Goal: Communication & Community: Ask a question

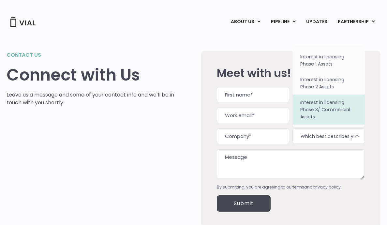
scroll to position [26, 0]
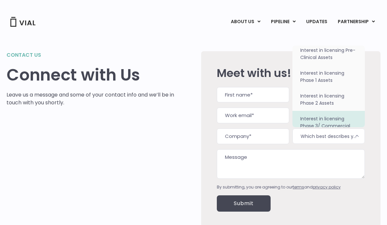
click at [290, 152] on textarea "Message" at bounding box center [291, 163] width 148 height 29
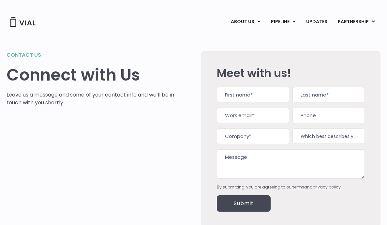
click at [253, 98] on input "First" at bounding box center [253, 95] width 72 height 16
type input "Summer"
type input "Shainhouse"
type input "[EMAIL_ADDRESS][DOMAIN_NAME]"
type input "[PHONE_NUMBER]"
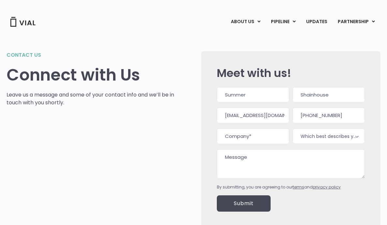
click at [253, 135] on input "Company (Required)" at bounding box center [253, 136] width 72 height 16
type input "N/a"
click at [266, 161] on textarea "Message" at bounding box center [291, 163] width 148 height 29
click at [260, 164] on textarea "Message" at bounding box center [291, 163] width 148 height 29
paste textarea "Lorem Ipsu Dolo, Si amet co Adipis Elitseddoe, tem I ut l etdolo Magnaal enimad…"
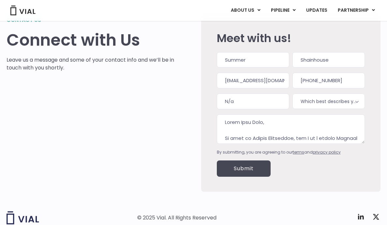
scroll to position [53, 0]
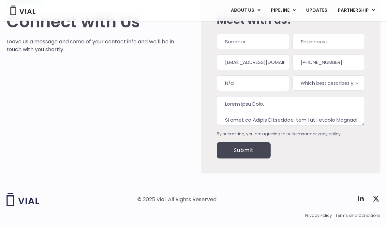
type textarea "Lorem Ipsu Dolo, Si amet co Adipis Elitseddoe, tem I ut l etdolo Magnaal enimad…"
click at [247, 151] on input "Submit" at bounding box center [244, 150] width 54 height 16
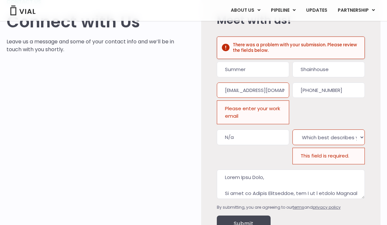
scroll to position [0, 0]
click at [255, 108] on div "Please enter your work email" at bounding box center [253, 112] width 72 height 24
click at [257, 93] on input "[EMAIL_ADDRESS][DOMAIN_NAME]" at bounding box center [253, 91] width 72 height 16
drag, startPoint x: 251, startPoint y: 87, endPoint x: 284, endPoint y: 92, distance: 33.4
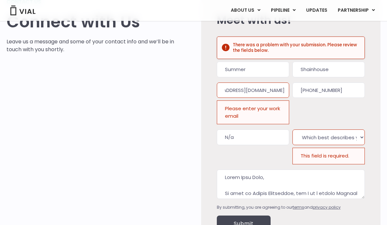
click at [284, 92] on input "[EMAIL_ADDRESS][DOMAIN_NAME]" at bounding box center [253, 91] width 72 height 16
click at [332, 106] on div "Phone [PHONE_NUMBER]" at bounding box center [329, 104] width 72 height 42
click at [269, 91] on input "[EMAIL_ADDRESS][DOMAIN_NAME]" at bounding box center [253, 91] width 72 height 16
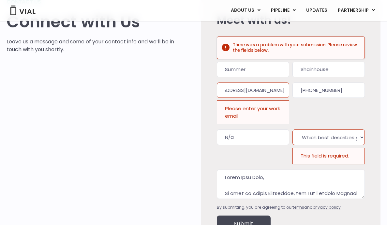
drag, startPoint x: 276, startPoint y: 91, endPoint x: 285, endPoint y: 91, distance: 9.5
click at [285, 91] on input "[EMAIL_ADDRESS][DOMAIN_NAME]" at bounding box center [253, 91] width 72 height 16
click at [339, 119] on div "Phone [PHONE_NUMBER]" at bounding box center [329, 104] width 72 height 42
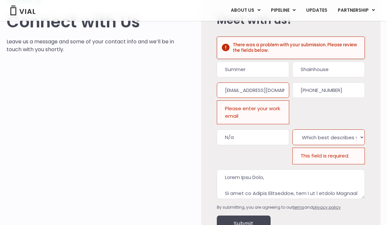
click at [335, 140] on select "Which best describes you?* Interest in licensing Pre-Clinical Assets Interest i…" at bounding box center [329, 137] width 72 height 16
select select "Interest in licensing Pre-Clinical Assets"
click at [336, 129] on div "Name (Required) Summer First Shainhouse Last Work email (Required) [EMAIL_ADDRE…" at bounding box center [291, 136] width 148 height 149
click at [272, 110] on div "Please enter your work email" at bounding box center [253, 112] width 72 height 24
click at [268, 93] on input "[EMAIL_ADDRESS][DOMAIN_NAME]" at bounding box center [253, 91] width 72 height 16
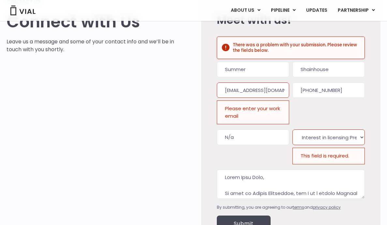
click at [242, 222] on input "Submit" at bounding box center [244, 224] width 54 height 16
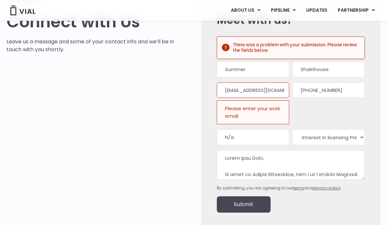
click at [242, 222] on div "Meet with us! There was a problem with your submission. Please review the field…" at bounding box center [291, 113] width 148 height 230
click at [264, 94] on input "[EMAIL_ADDRESS][DOMAIN_NAME]" at bounding box center [253, 91] width 72 height 16
drag, startPoint x: 255, startPoint y: 93, endPoint x: 293, endPoint y: 93, distance: 37.2
click at [293, 93] on div "Name (Required) Summer First Shainhouse Last Work email (Required) [EMAIL_ADDRE…" at bounding box center [291, 126] width 148 height 129
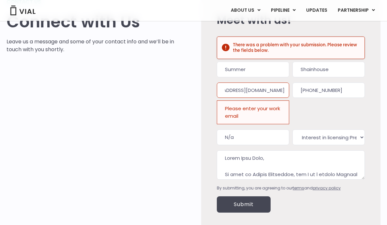
click at [274, 90] on input "[EMAIL_ADDRESS][DOMAIN_NAME]" at bounding box center [253, 91] width 72 height 16
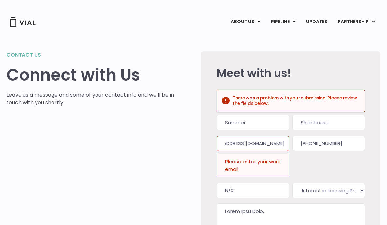
scroll to position [0, 0]
click at [295, 79] on h2 "Meet with us!" at bounding box center [291, 73] width 148 height 12
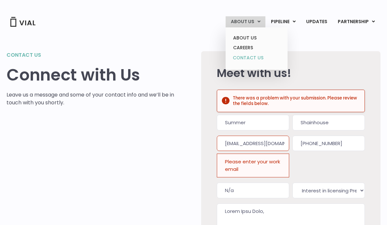
click at [250, 60] on link "CONTACT US" at bounding box center [256, 58] width 57 height 10
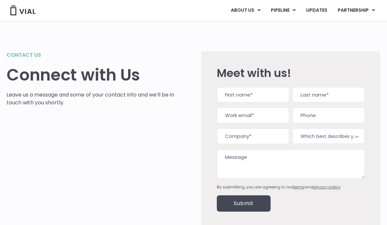
click at [241, 113] on input "Work email (Required)" at bounding box center [253, 116] width 72 height 16
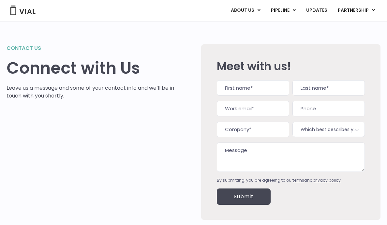
click at [231, 120] on div "Name (Required) First Last Work email (Required) Phone Company (Required) Which…" at bounding box center [291, 131] width 148 height 103
click at [263, 86] on input "First" at bounding box center [253, 88] width 72 height 16
type input "Summer"
type input "Shainhouse"
type input "20srs11@queensu.ca"
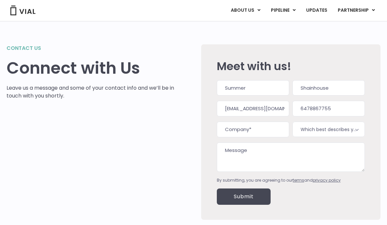
type input "[PHONE_NUMBER]"
click at [264, 127] on input "Company (Required)" at bounding box center [253, 130] width 72 height 16
type input "n"
type input "N/A"
click at [375, 126] on div "Meet with us! Name (Required) Summer First Shainhouse Last Work email (Required…" at bounding box center [290, 131] width 179 height 175
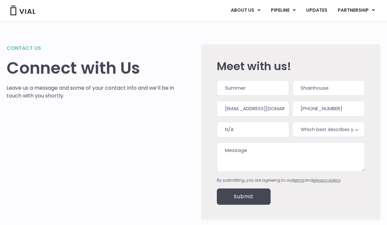
click at [339, 135] on span "Which best describes you?*" at bounding box center [329, 129] width 72 height 15
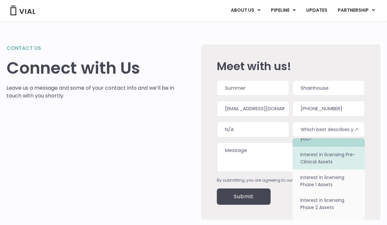
scroll to position [15, 0]
select select "Interest in licensing Pre-Clinical Assets"
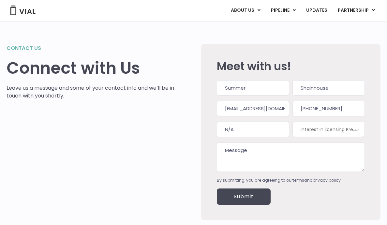
click at [291, 149] on textarea "Message" at bounding box center [291, 157] width 148 height 29
paste textarea "Lorem Ipsu Dolo, Si amet co Adipis Elitseddoe, tem I ut l etdolo Magnaal enimad…"
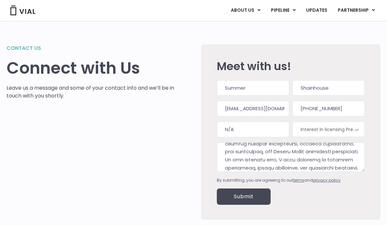
scroll to position [0, 0]
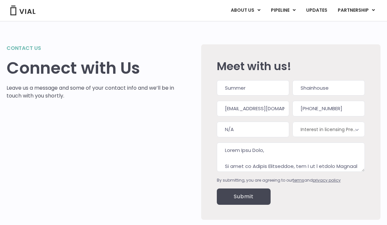
type textarea "Lorem Ipsu Dolo, Si amet co Adipis Elitseddoe, tem I ut l etdolo Magnaal enimad…"
click at [252, 194] on input "Submit" at bounding box center [244, 196] width 54 height 16
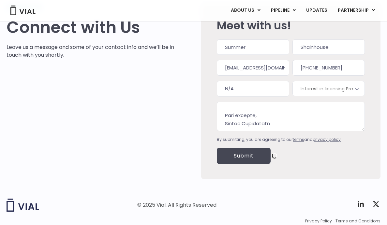
scroll to position [56, 0]
